Goal: Book appointment/travel/reservation

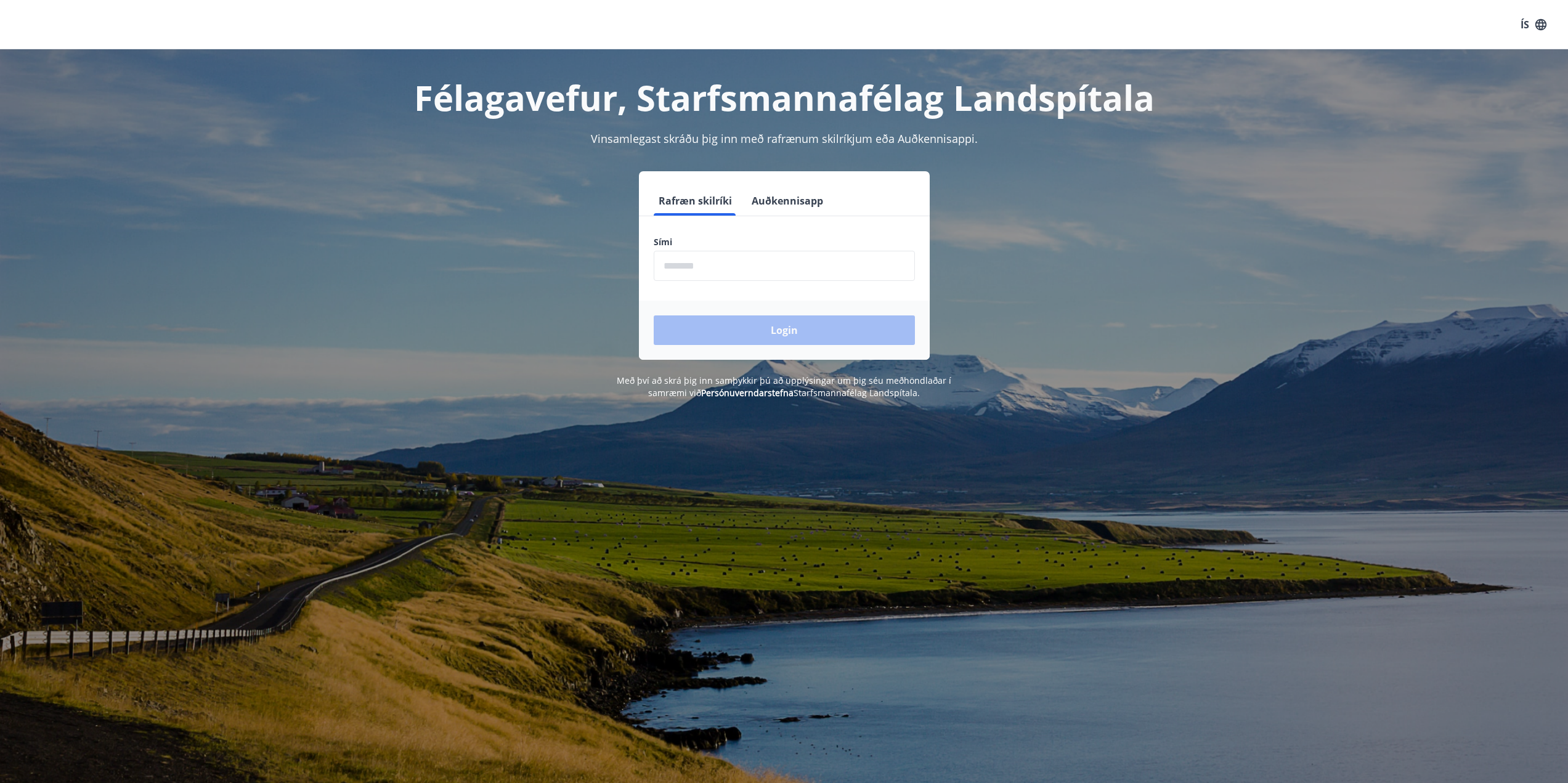
click at [785, 204] on button "Auðkennisapp" at bounding box center [788, 201] width 81 height 30
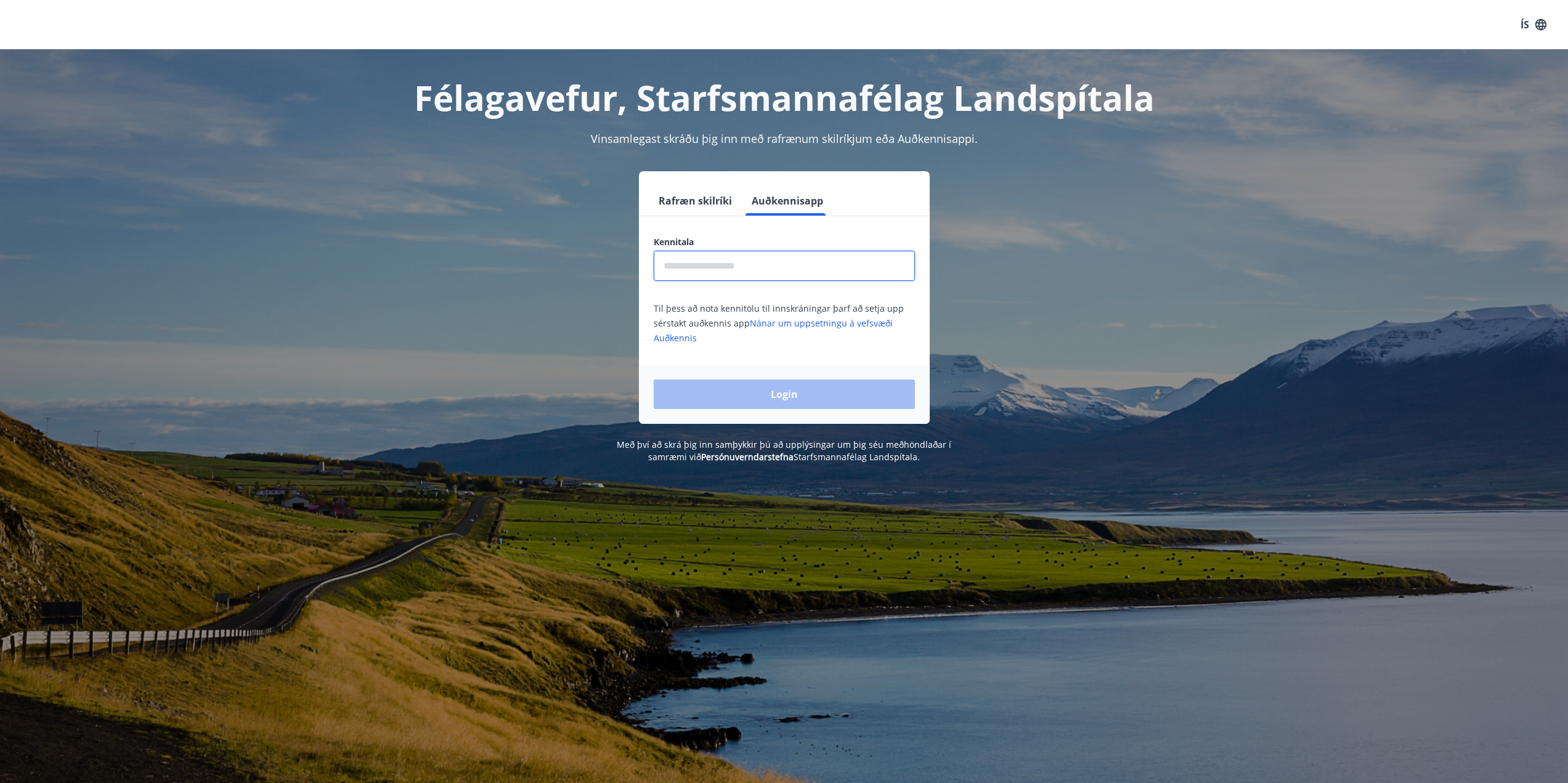
click at [749, 267] on input "text" at bounding box center [785, 265] width 262 height 31
type input "**********"
click at [763, 400] on button "Login" at bounding box center [785, 395] width 262 height 30
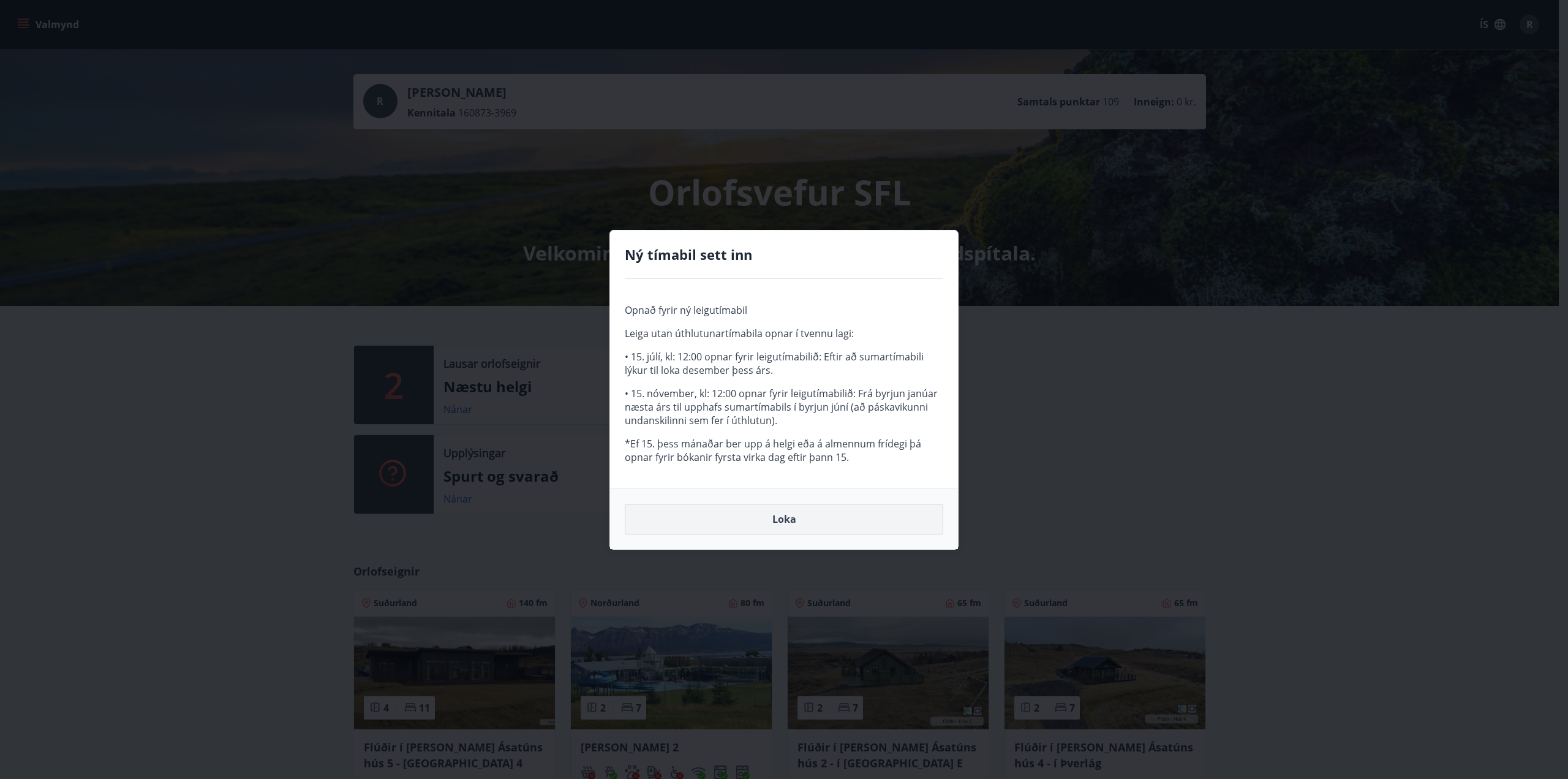
click at [800, 523] on button "Loka" at bounding box center [784, 519] width 318 height 30
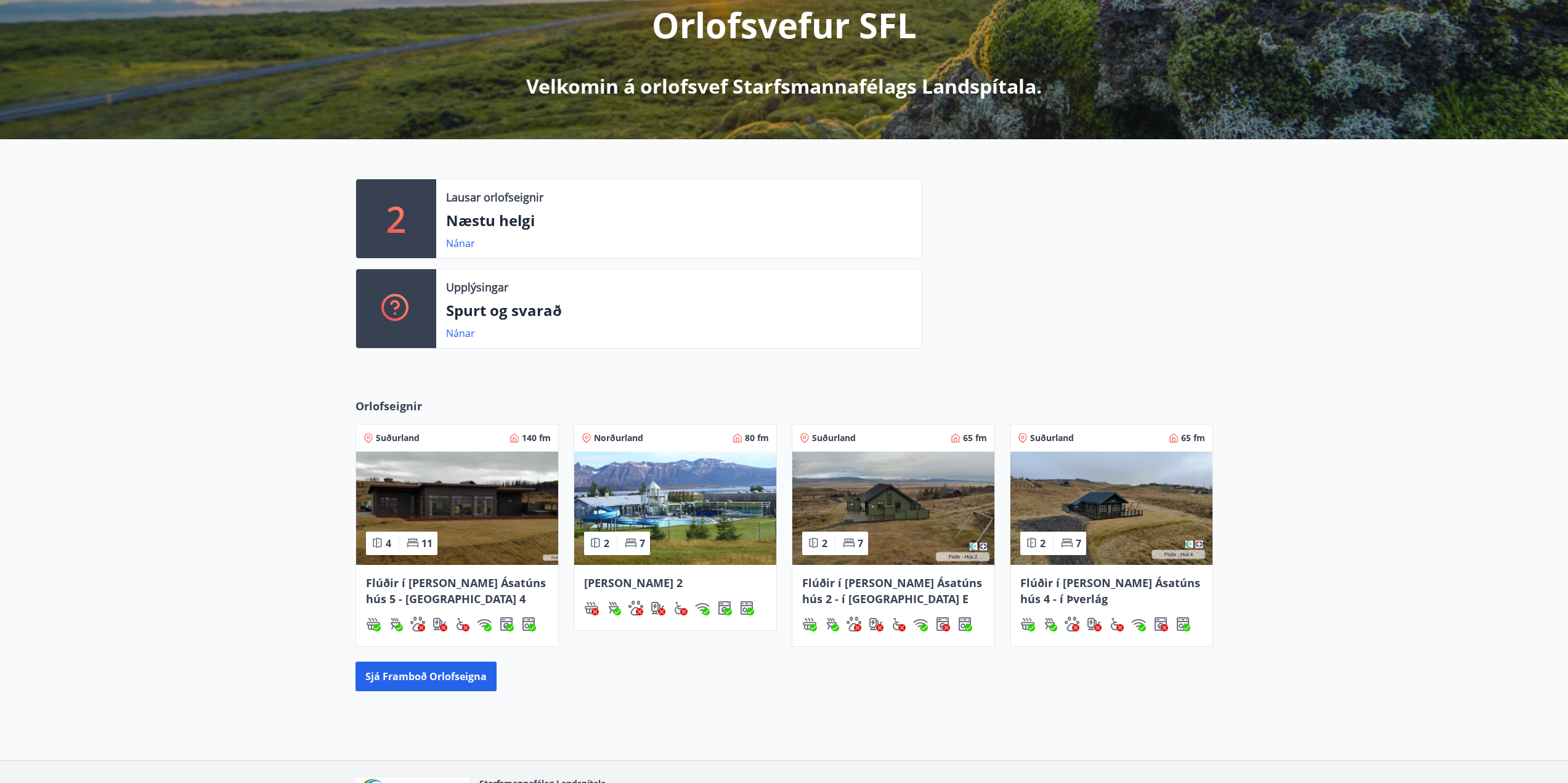
scroll to position [247, 0]
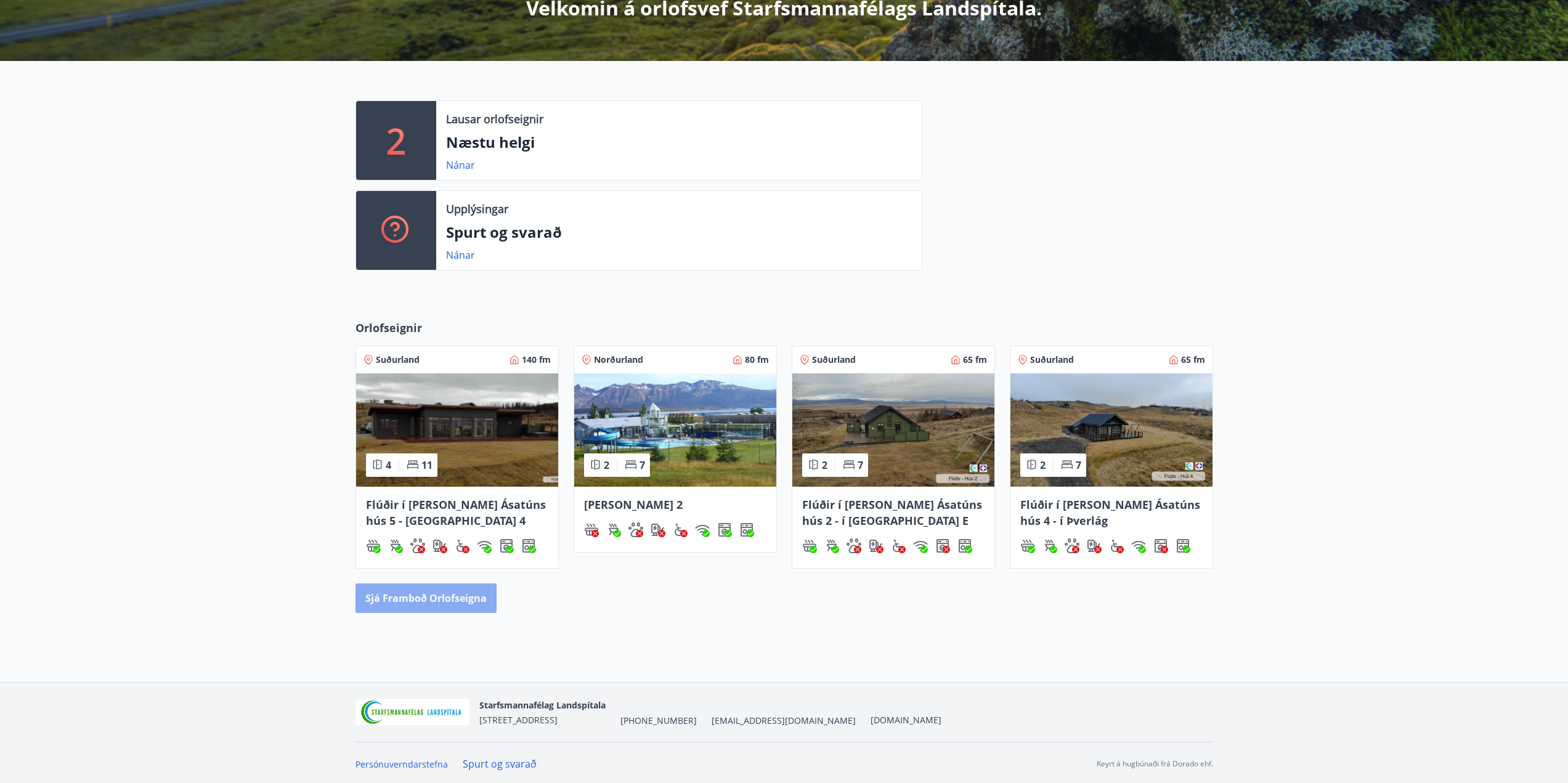
click at [417, 601] on button "Sjá framboð orlofseigna" at bounding box center [426, 598] width 141 height 30
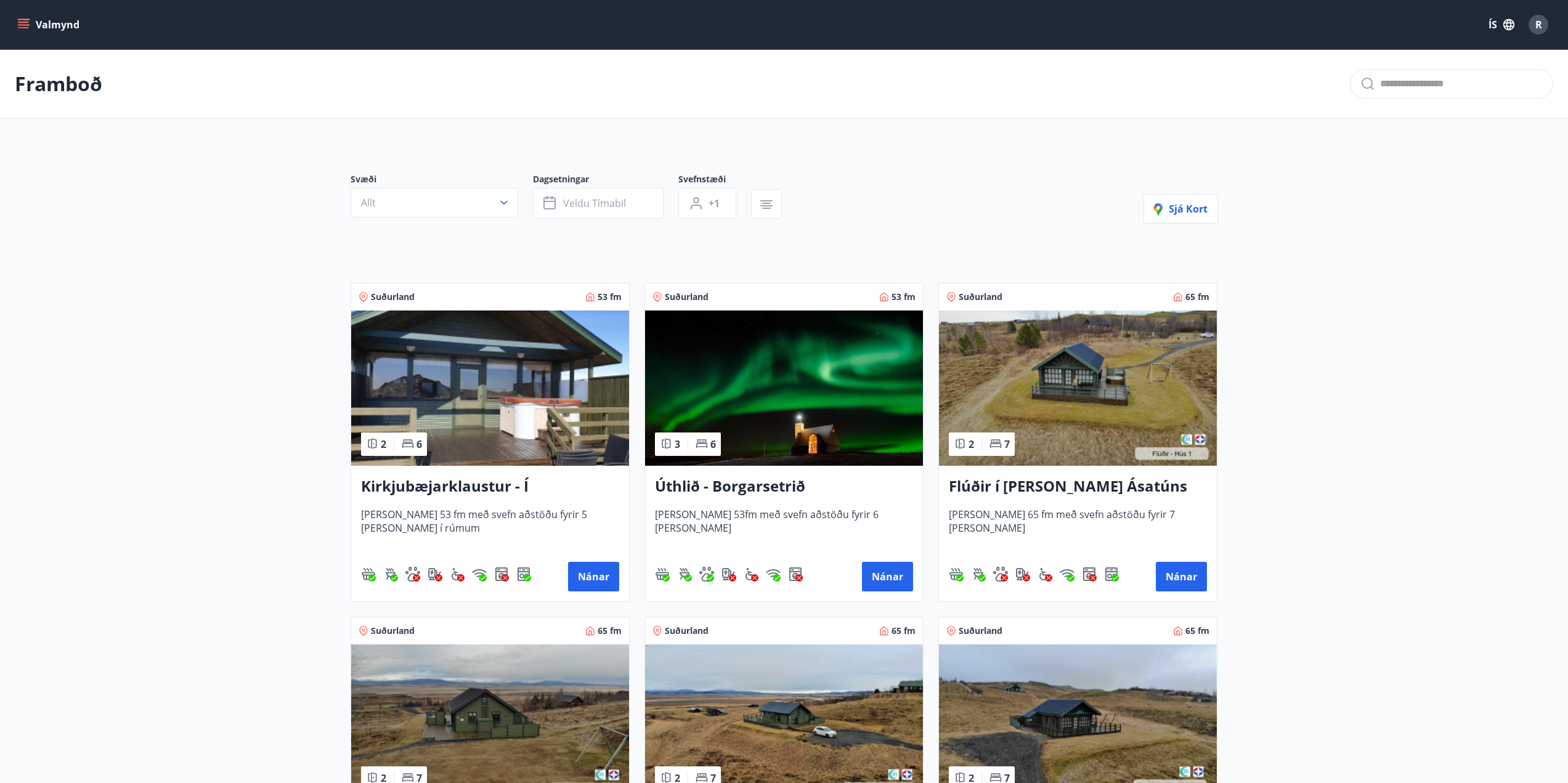
click at [446, 488] on h3 "Kirkjubæjarklaustur - Í [PERSON_NAME] Hæðargarðs" at bounding box center [490, 486] width 258 height 22
click at [873, 572] on button "Nánar" at bounding box center [887, 577] width 51 height 30
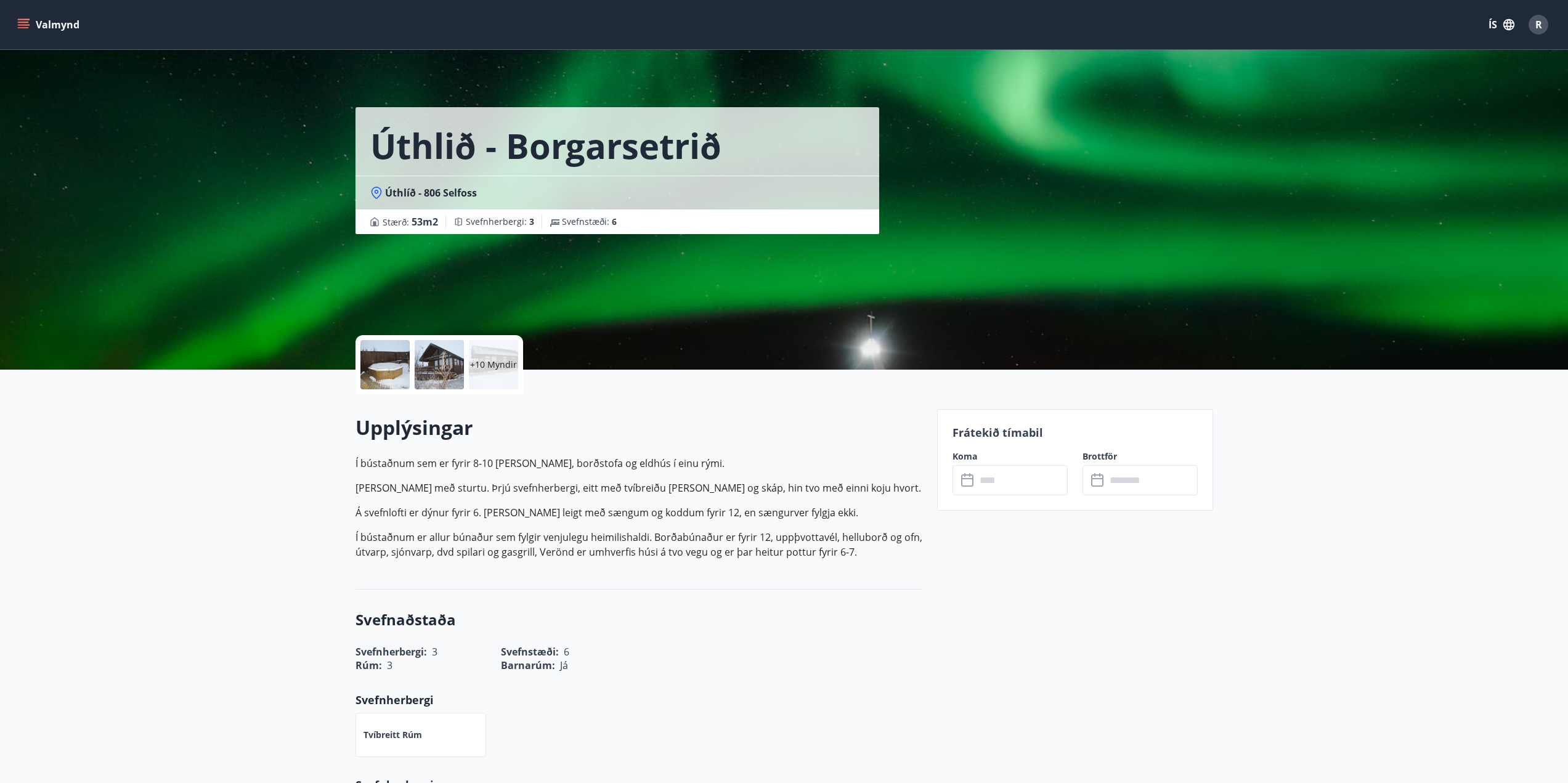
click at [992, 488] on input "text" at bounding box center [1021, 480] width 92 height 31
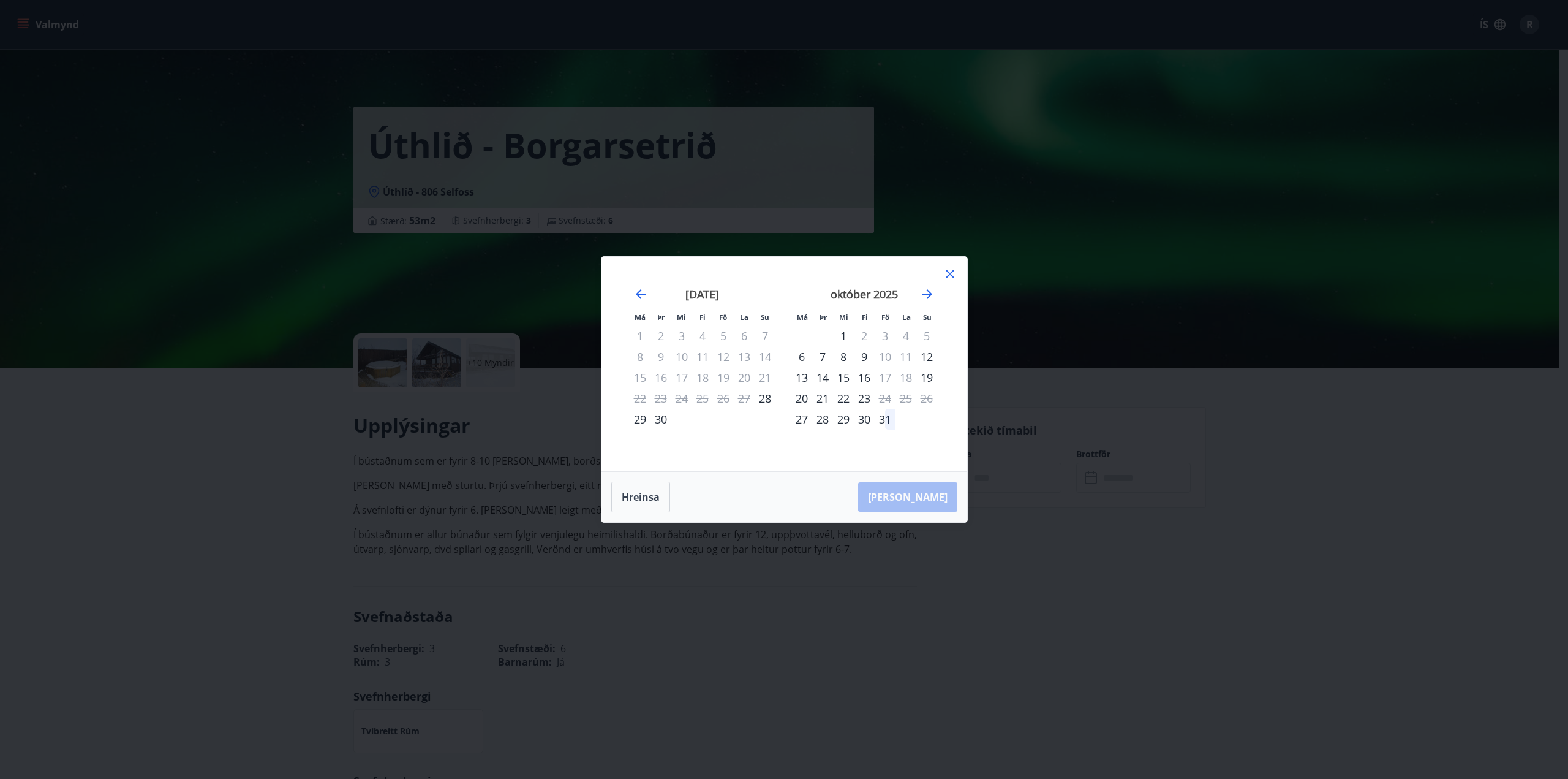
click at [947, 279] on icon at bounding box center [950, 273] width 15 height 15
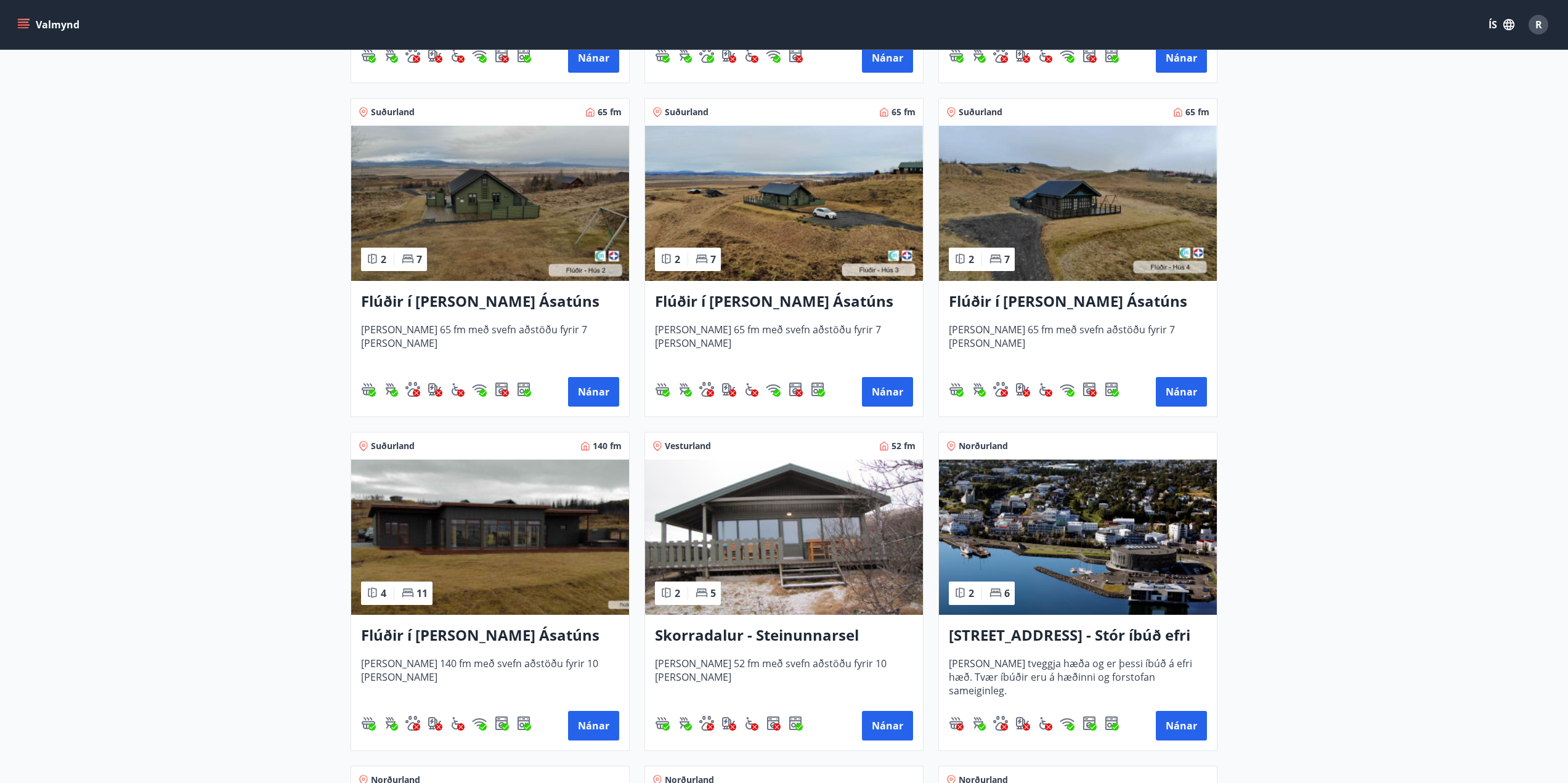
scroll to position [554, 0]
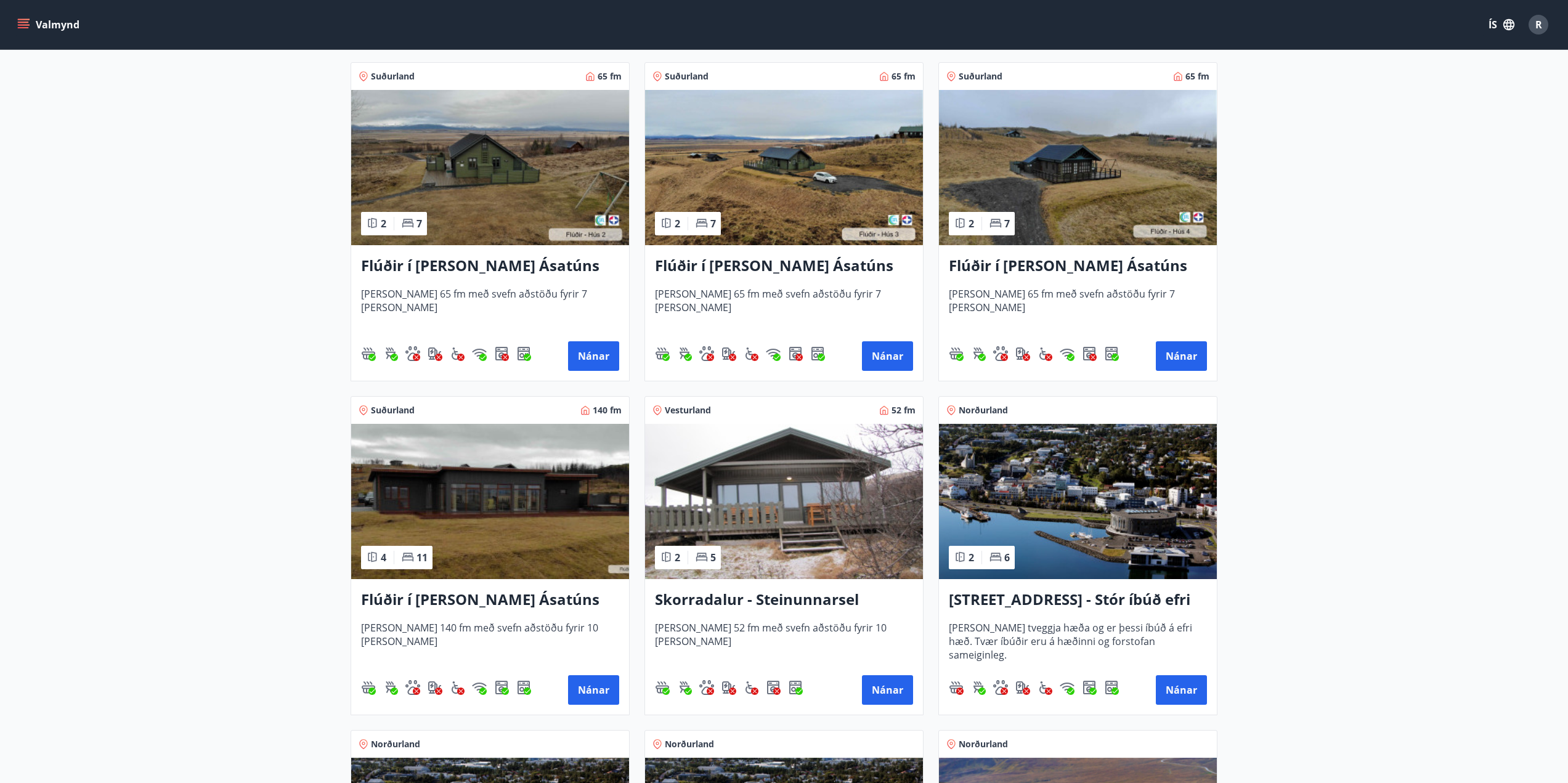
click at [487, 597] on h3 "Flúðir í [PERSON_NAME] Ásatúns hús 5 - [GEOGRAPHIC_DATA] 4" at bounding box center [490, 600] width 258 height 22
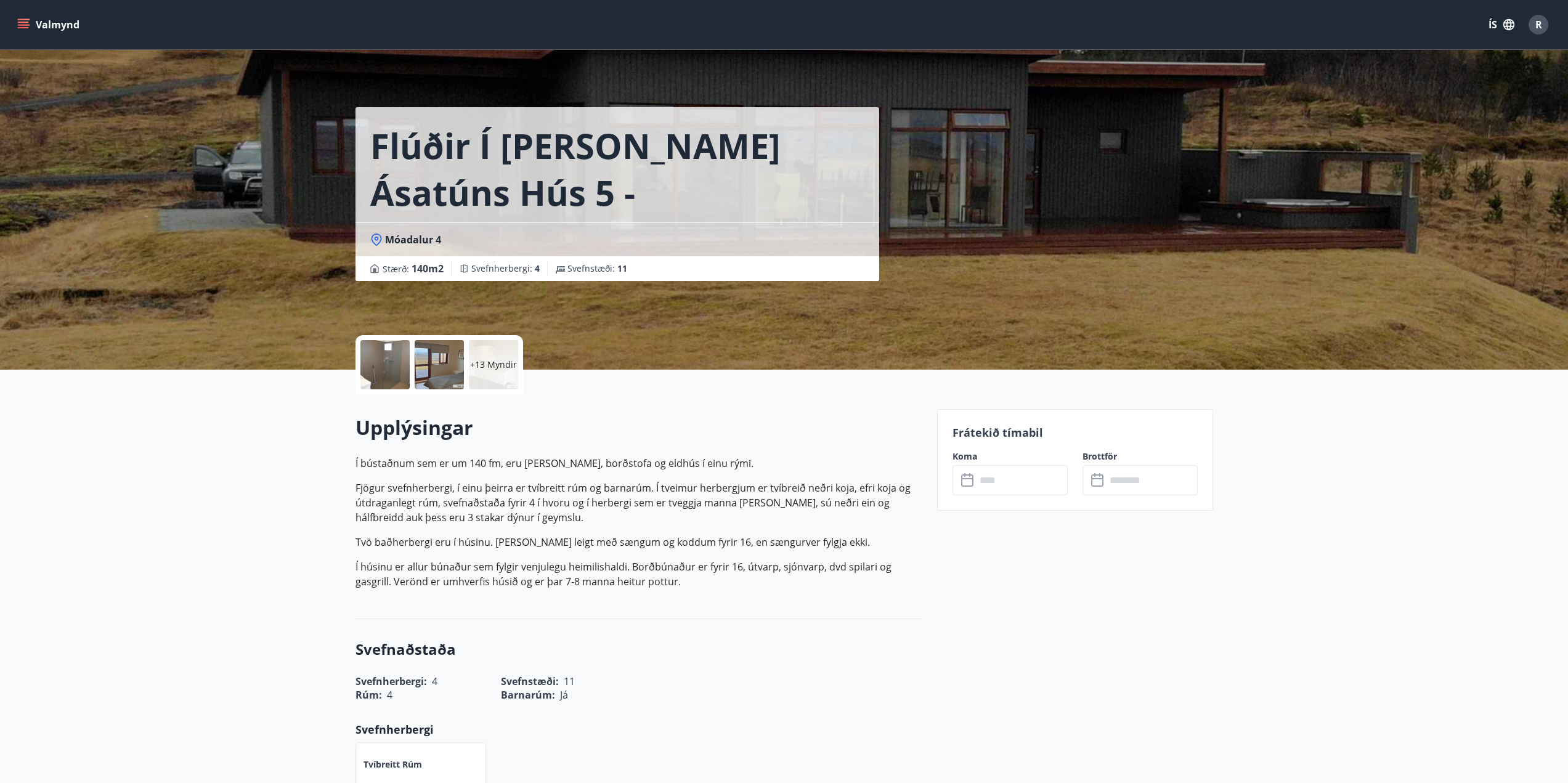
click at [975, 478] on icon at bounding box center [968, 480] width 15 height 15
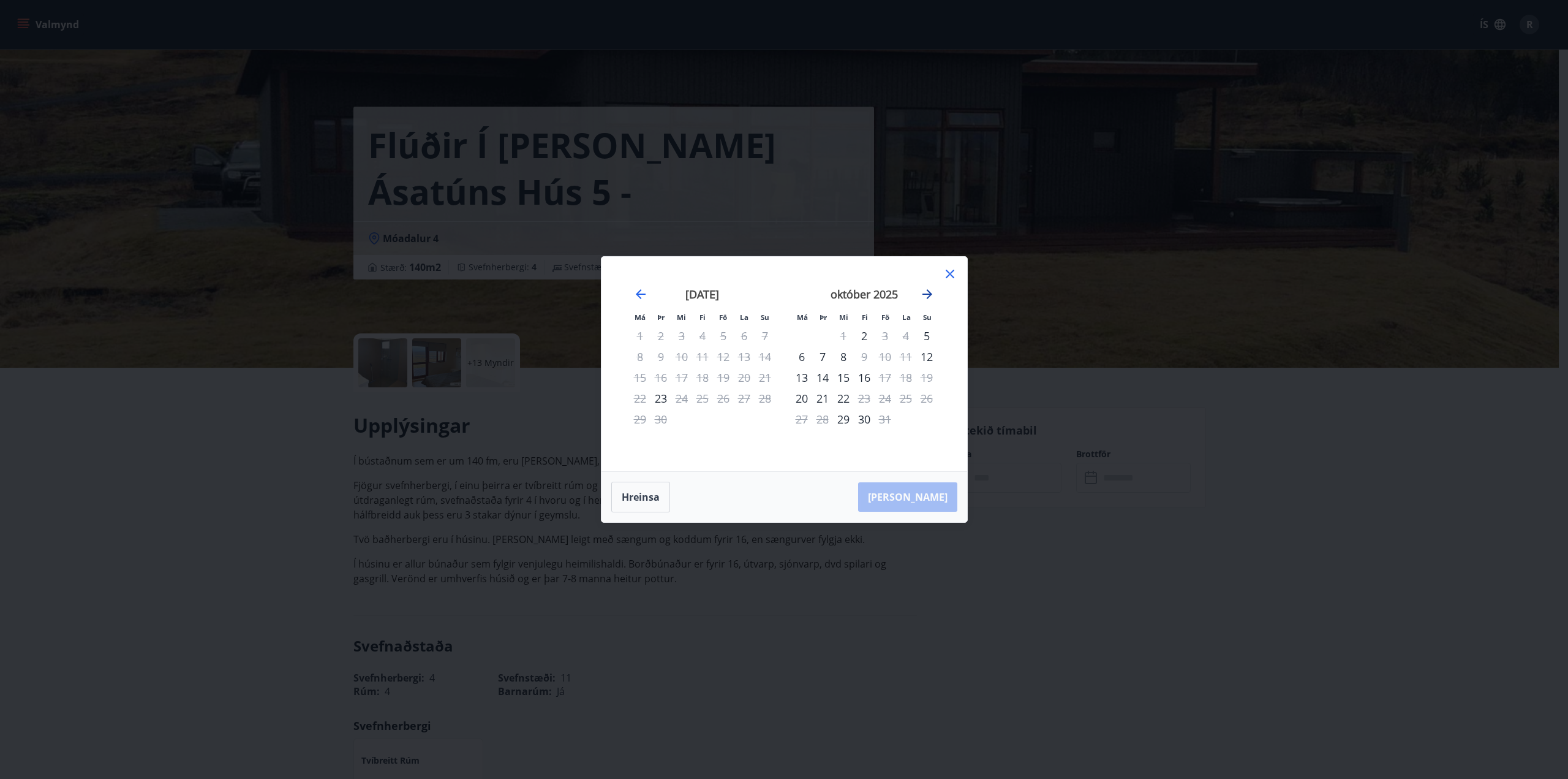
click at [929, 291] on icon "Move forward to switch to the next month." at bounding box center [927, 294] width 15 height 15
click at [953, 271] on icon at bounding box center [950, 273] width 9 height 9
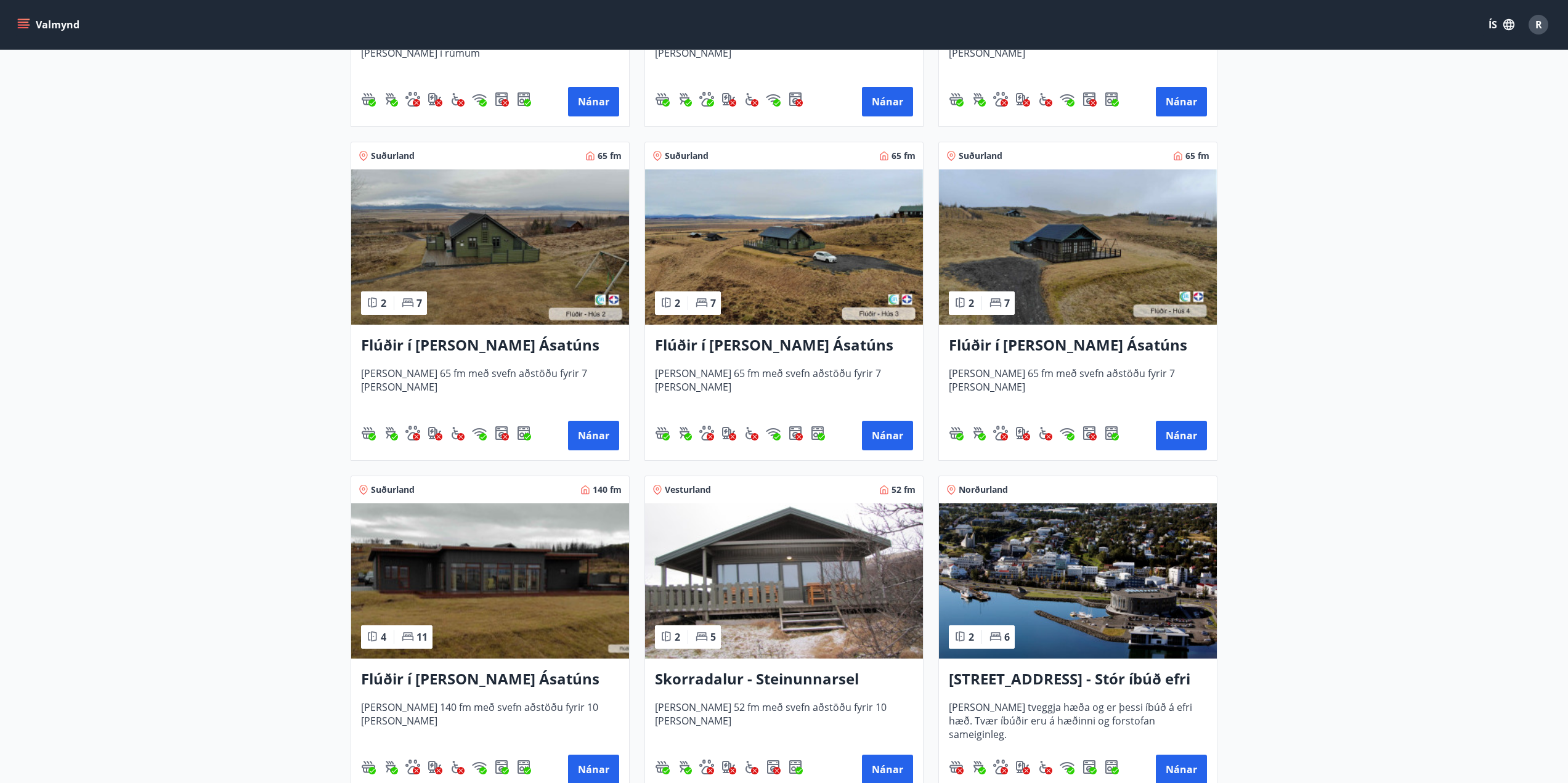
scroll to position [493, 0]
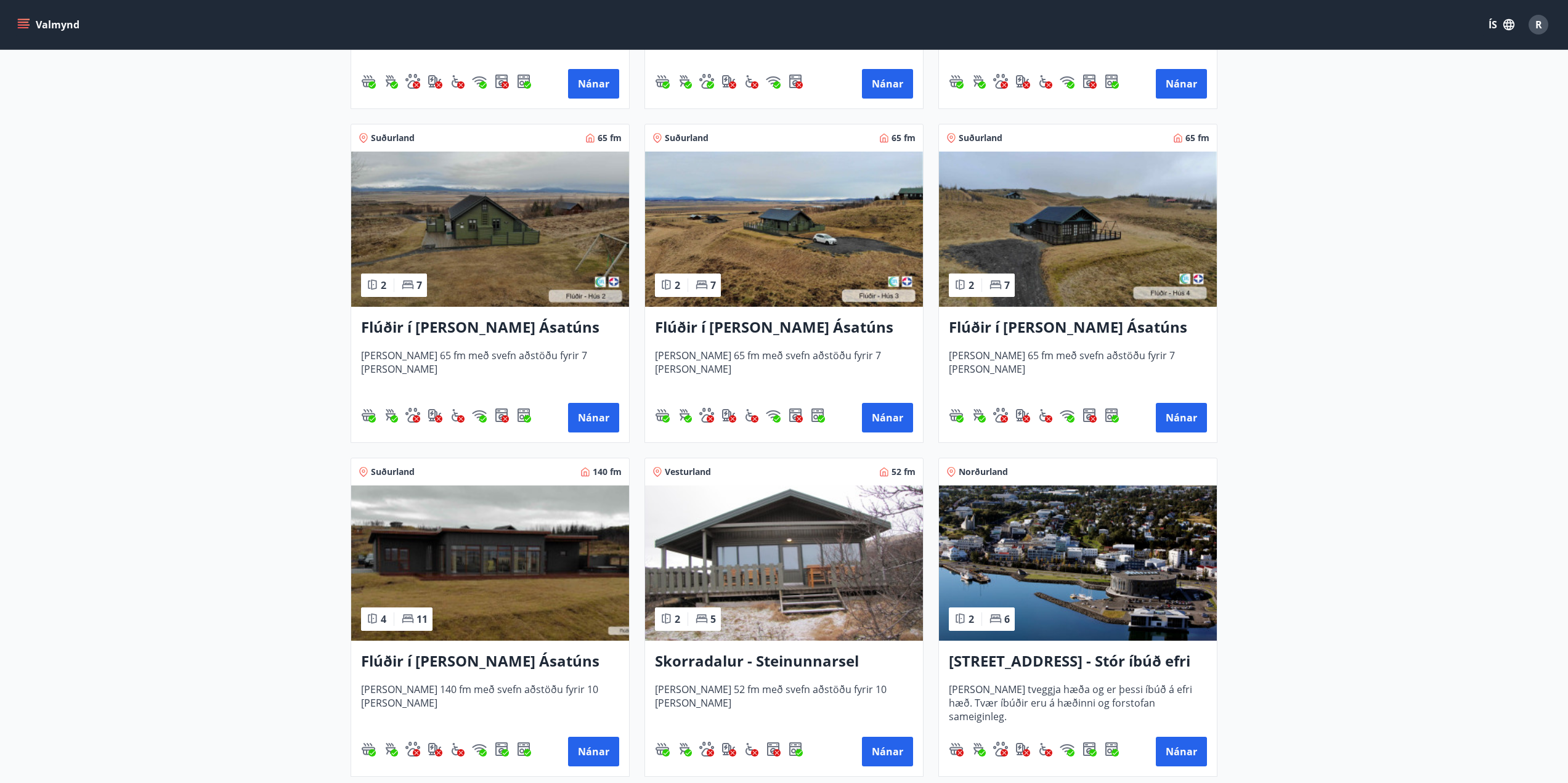
click at [781, 663] on h3 "Skorradalur - Steinunnarsel" at bounding box center [784, 662] width 258 height 22
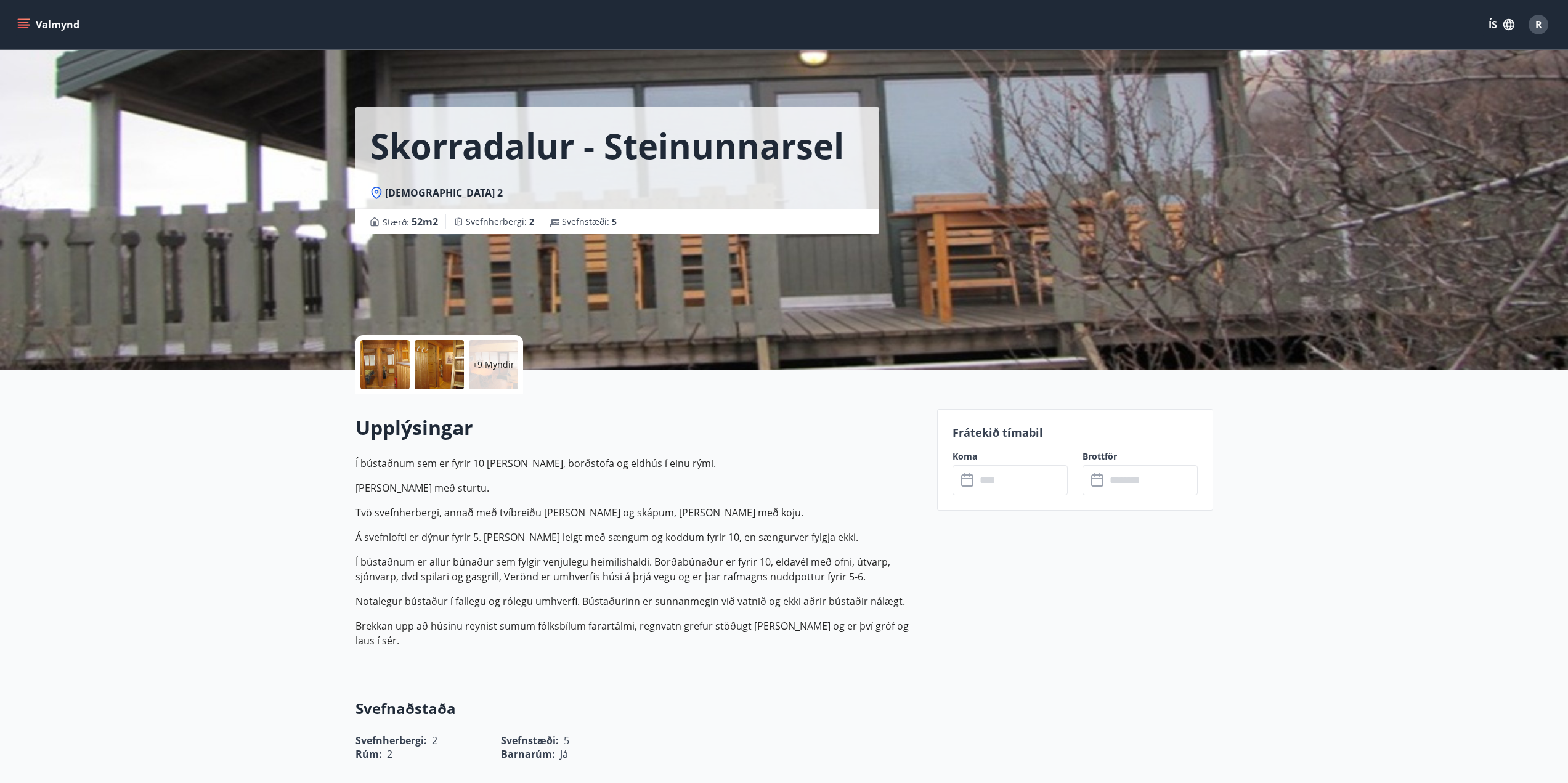
click at [988, 479] on input "text" at bounding box center [1021, 480] width 92 height 31
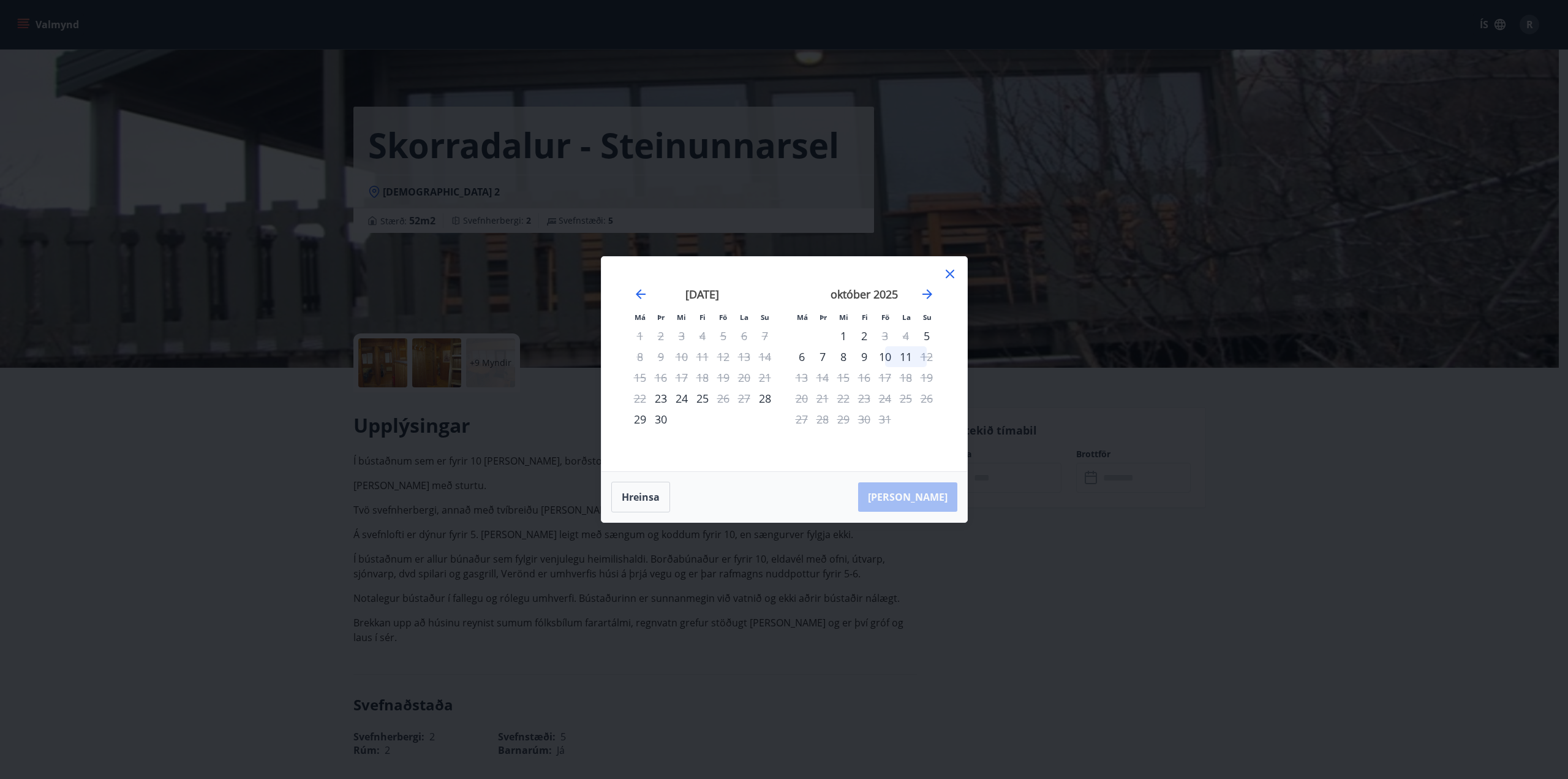
click at [947, 276] on icon at bounding box center [950, 273] width 15 height 15
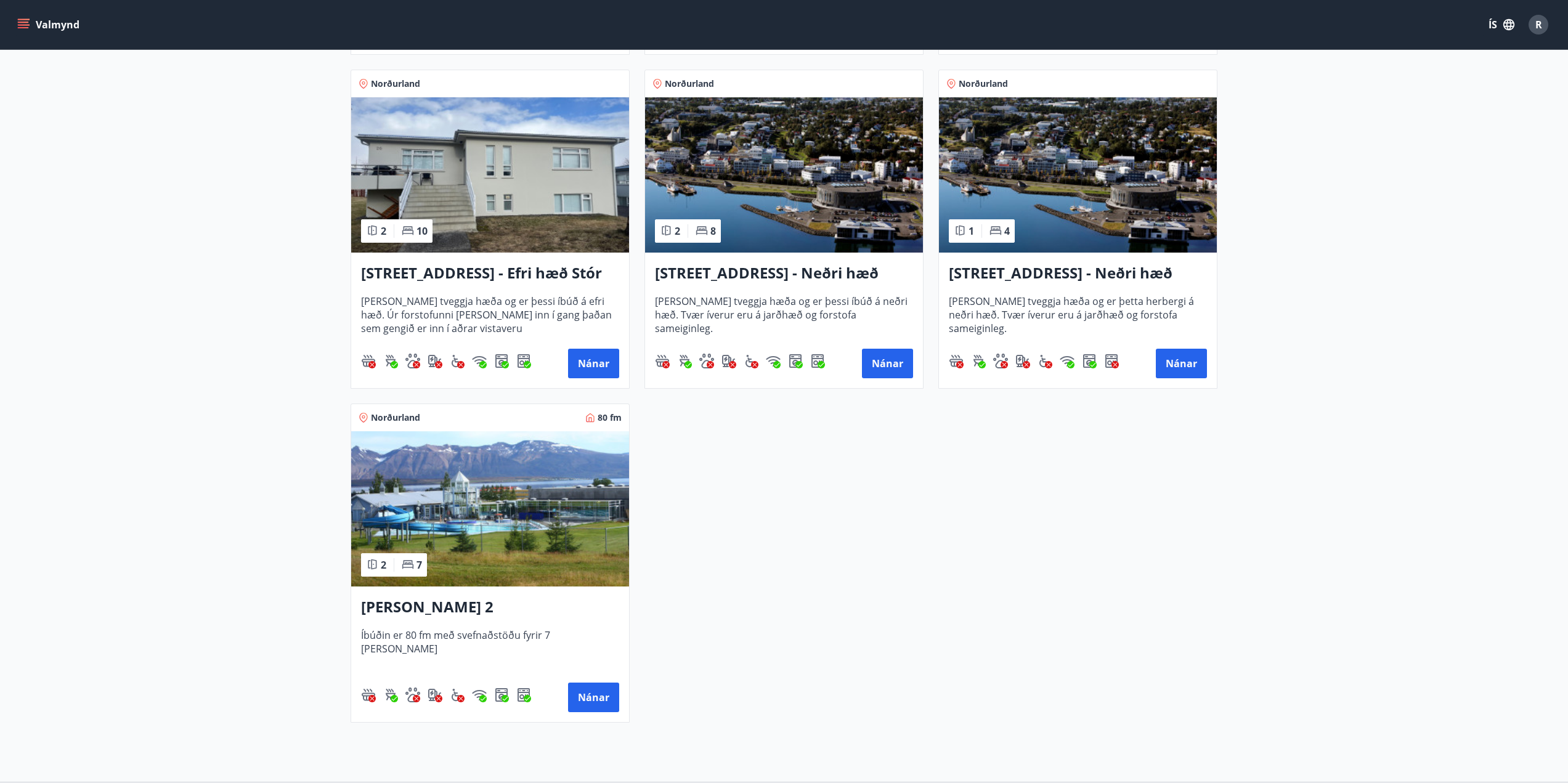
scroll to position [1602, 0]
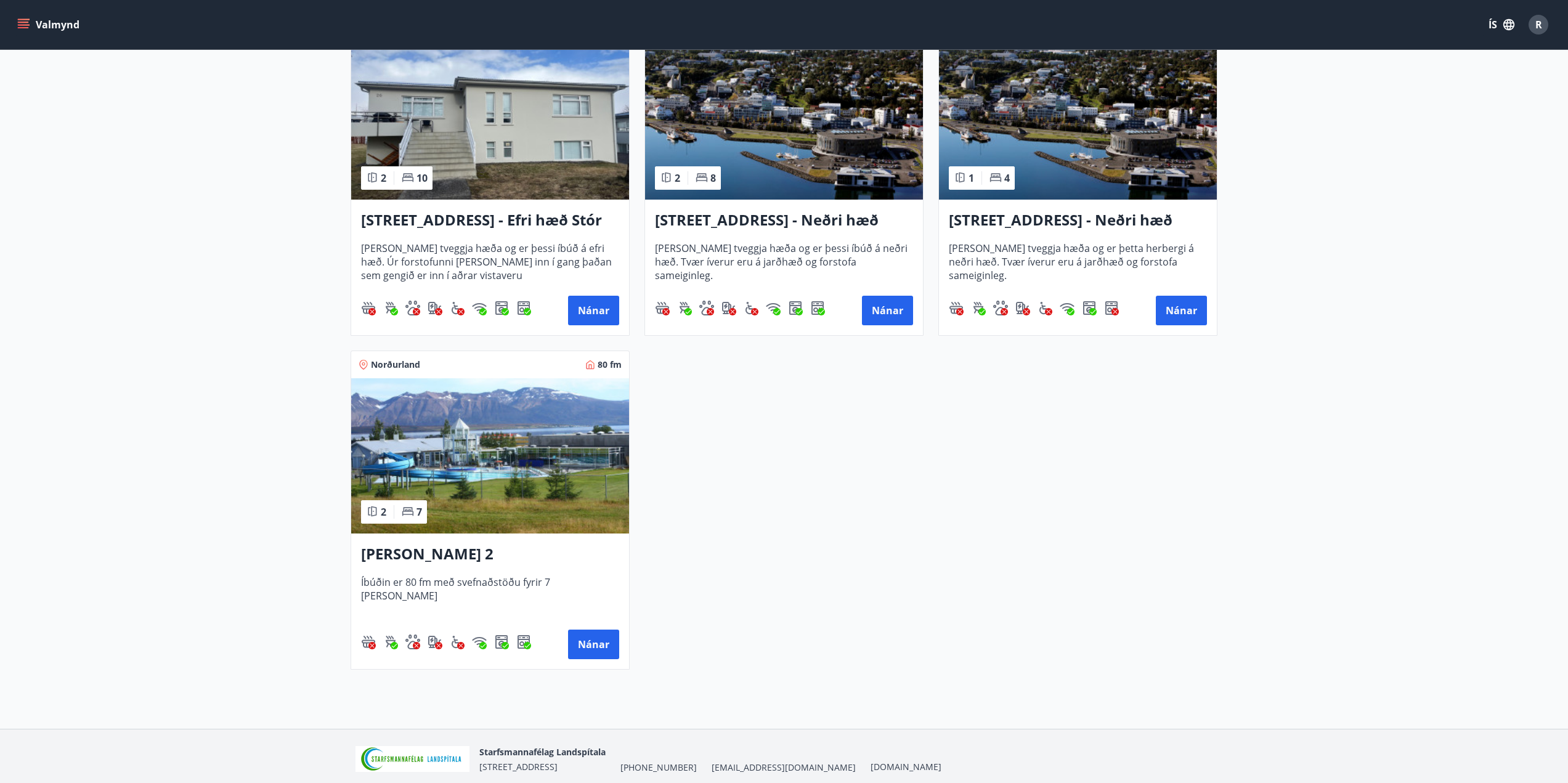
click at [464, 548] on h3 "[PERSON_NAME] 2" at bounding box center [490, 554] width 258 height 22
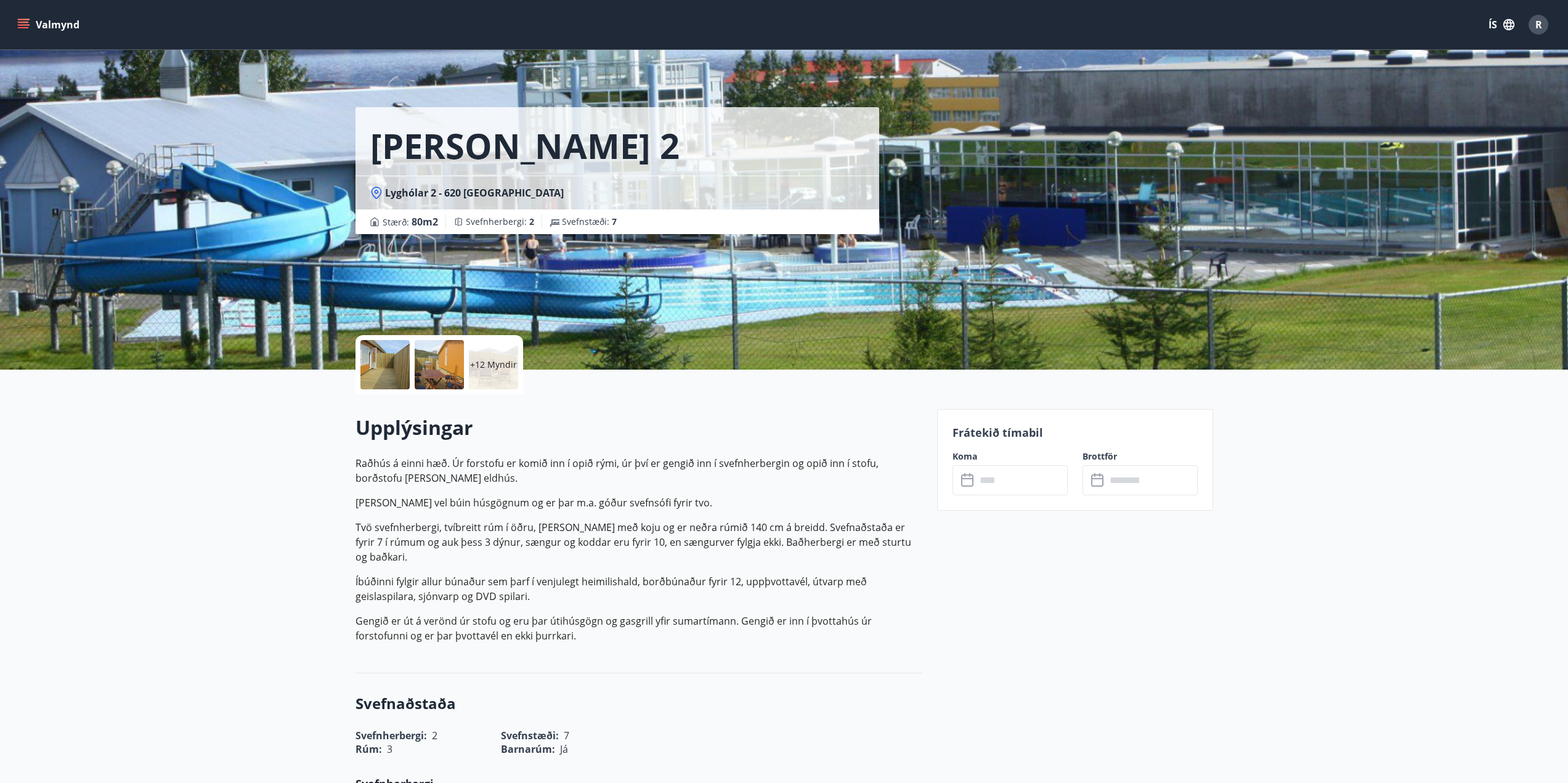
click at [988, 477] on input "text" at bounding box center [1021, 480] width 92 height 31
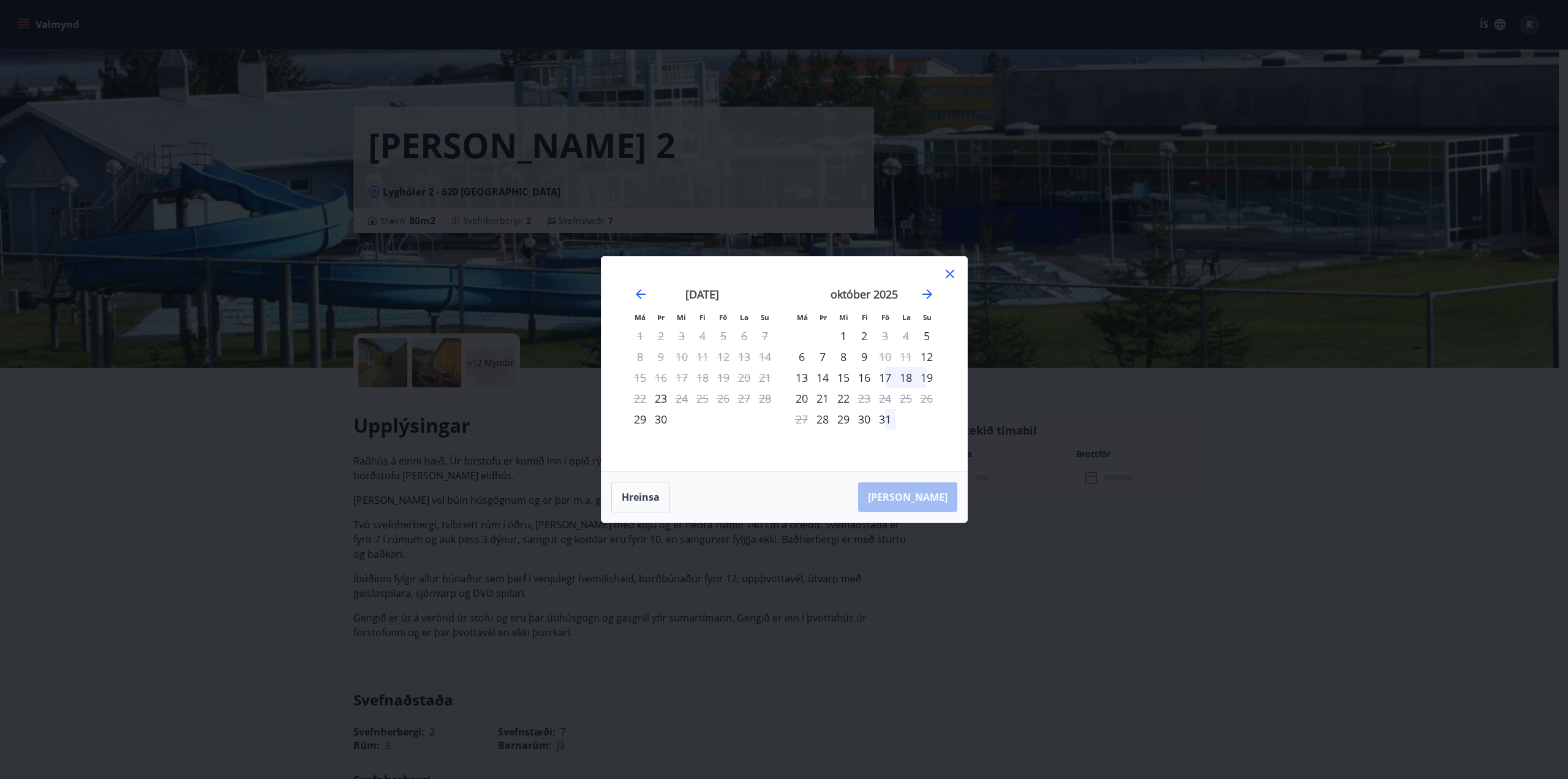
click at [948, 276] on icon at bounding box center [950, 273] width 9 height 9
